Goal: Transaction & Acquisition: Purchase product/service

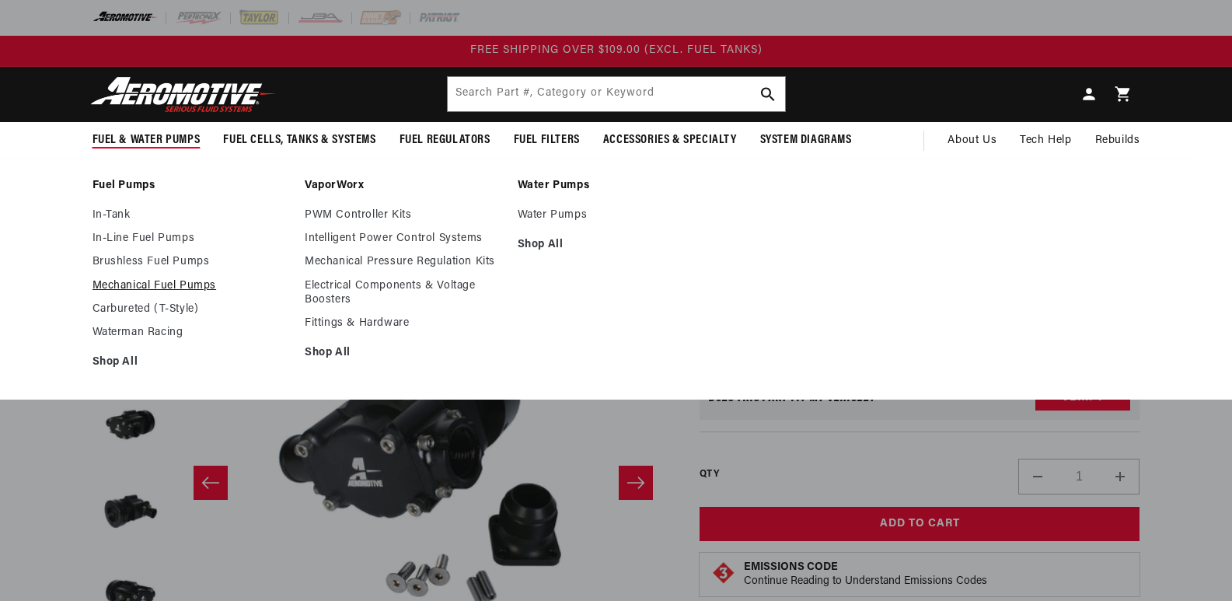
click at [123, 283] on link "Mechanical Fuel Pumps" at bounding box center [191, 286] width 197 height 14
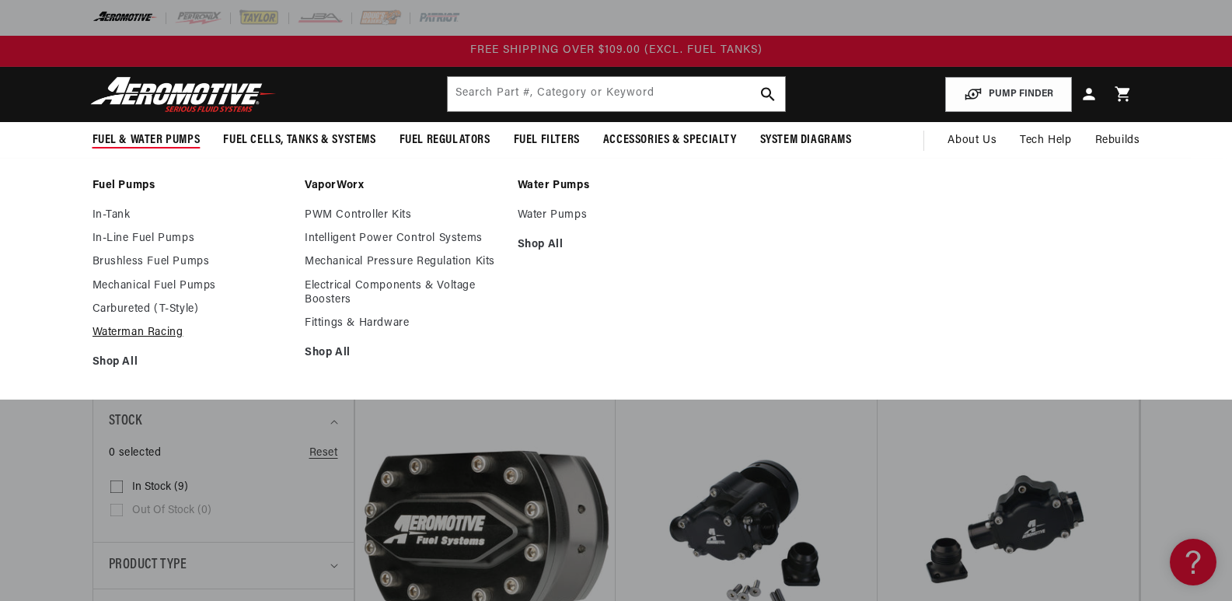
click at [144, 334] on link "Waterman Racing" at bounding box center [191, 333] width 197 height 14
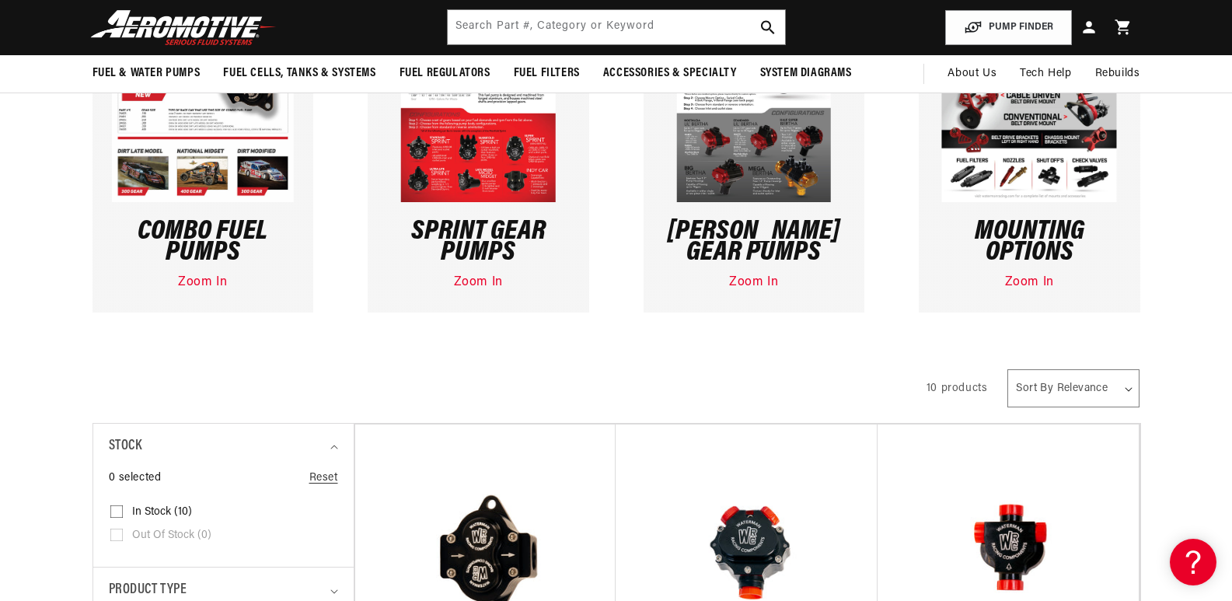
scroll to position [233, 0]
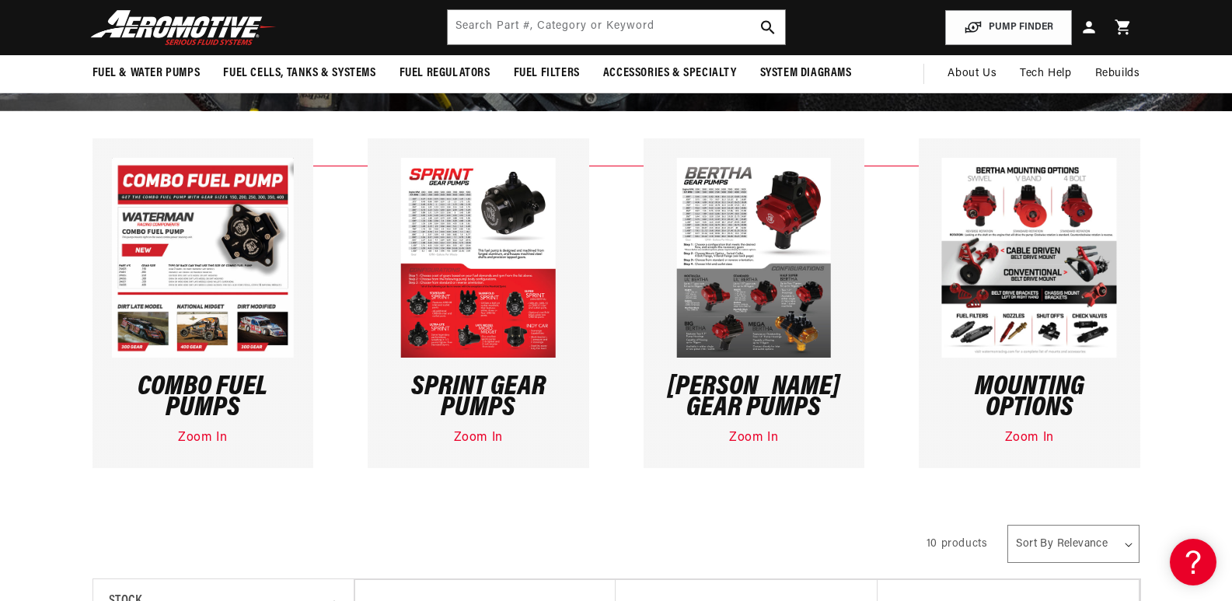
click at [756, 435] on link "Zoom In" at bounding box center [753, 437] width 49 height 12
